Goal: Information Seeking & Learning: Check status

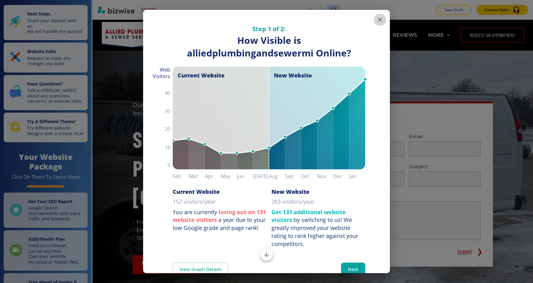
click at [381, 19] on icon "button" at bounding box center [380, 20] width 4 height 4
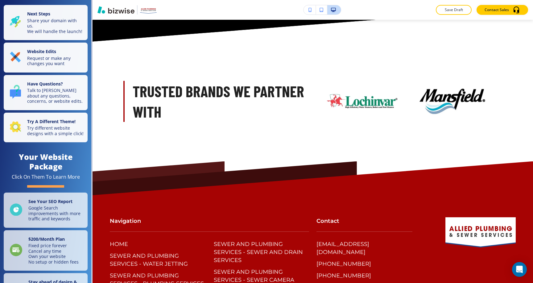
scroll to position [3519, 0]
